Goal: Complete application form

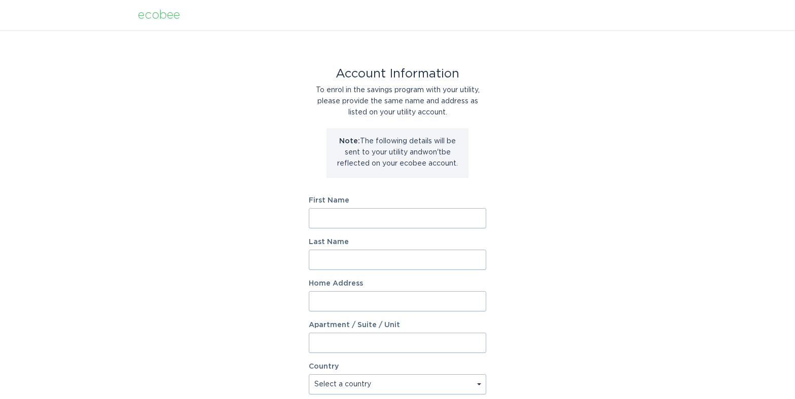
click at [351, 224] on input "First Name" at bounding box center [397, 218] width 177 height 20
type input "Peter"
type input "Holfelder"
type input "152 Mather St"
select select "US"
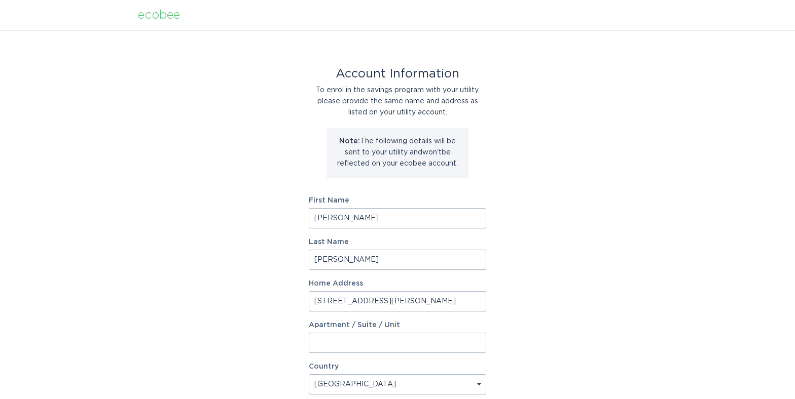
type input "Wilton"
type input "06897"
select select "CT"
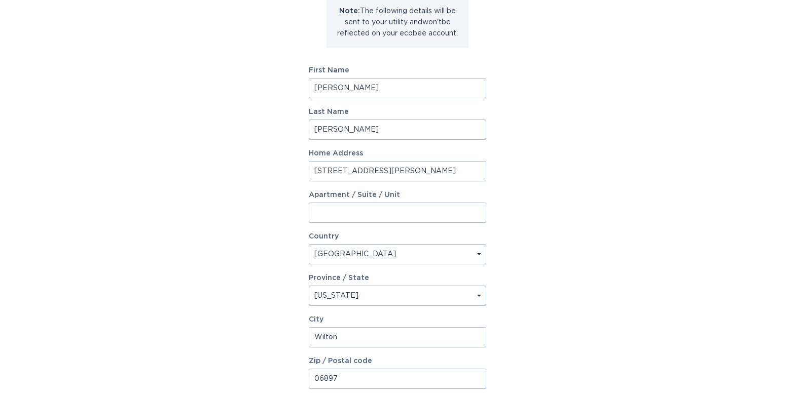
scroll to position [217, 0]
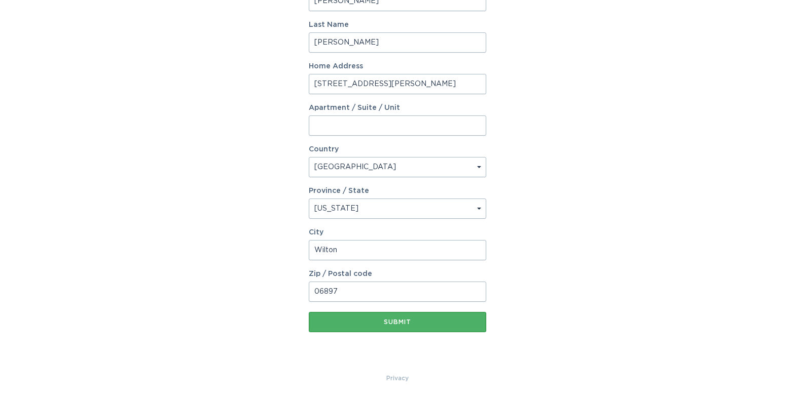
click at [412, 327] on button "Submit" at bounding box center [397, 322] width 177 height 20
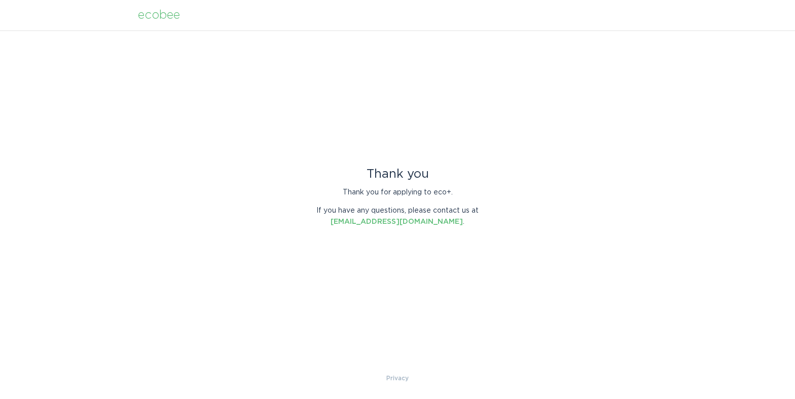
scroll to position [0, 0]
